Goal: Go to known website: Access a specific website the user already knows

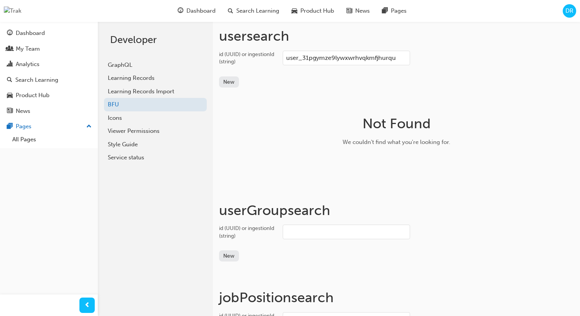
click at [318, 61] on input "user_31pgymze9lywxwrhvqkmfjhurqu" at bounding box center [346, 58] width 127 height 15
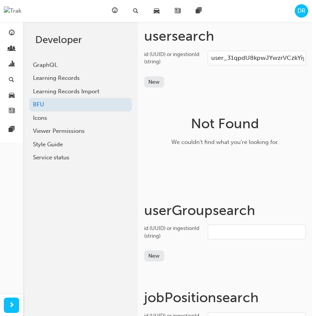
click at [243, 56] on input "user_31qpdU8kpwJYwzrVCzkYiywzRGz" at bounding box center [257, 58] width 98 height 15
paste input "u8kpwjywzrvczkyiywzrg"
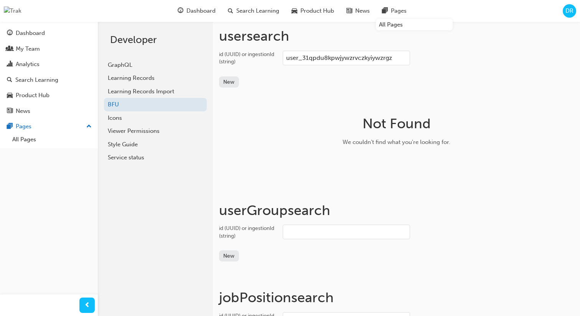
paste input "U8kpwJYwzrVCzkYiywzRG"
click at [366, 57] on input "user_31qpdU8kpwJYwzrVCzkYiywzRGz" at bounding box center [346, 58] width 127 height 15
paste input "u8kpwjywzrvczkyiywzrg"
type input "user_31qpdu8kpwjywzrvczkyiywzrgz"
click at [342, 118] on h1 "Not Found" at bounding box center [396, 123] width 243 height 17
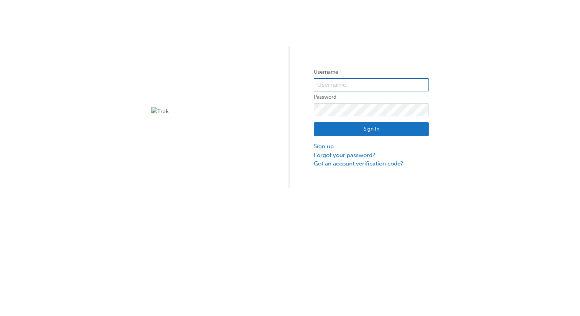
click at [360, 86] on input "text" at bounding box center [371, 84] width 115 height 13
type input "bf.david.ramirez"
click button "Sign In" at bounding box center [371, 129] width 115 height 15
